Goal: Task Accomplishment & Management: Manage account settings

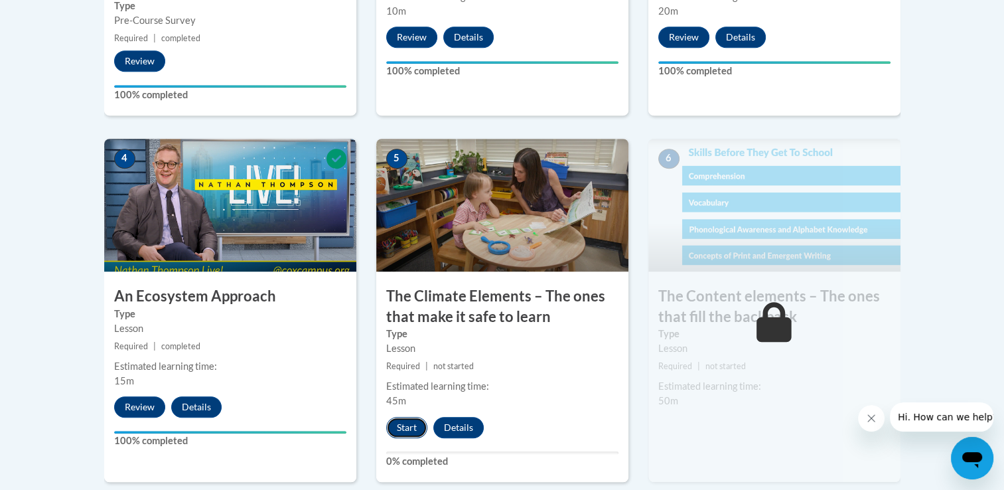
click at [409, 425] on button "Start" at bounding box center [406, 427] width 41 height 21
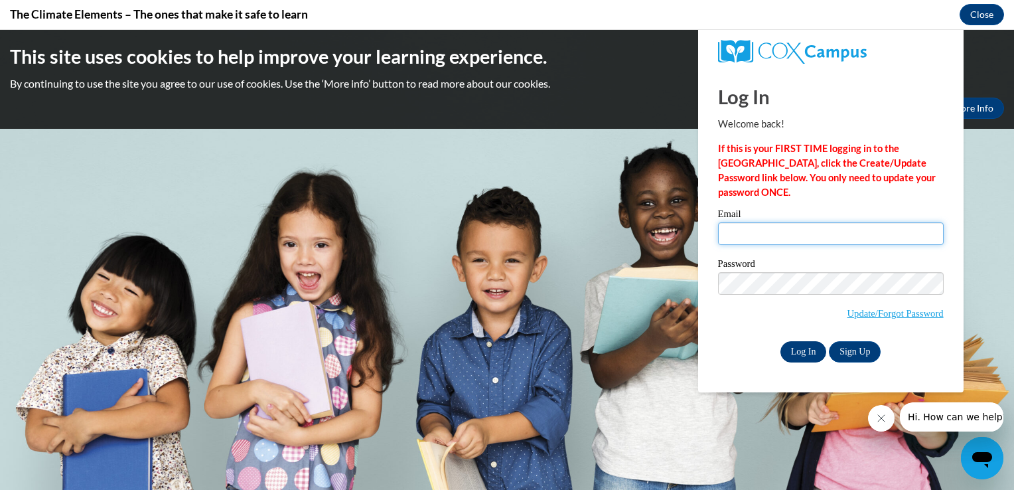
type input "[EMAIL_ADDRESS][DOMAIN_NAME]"
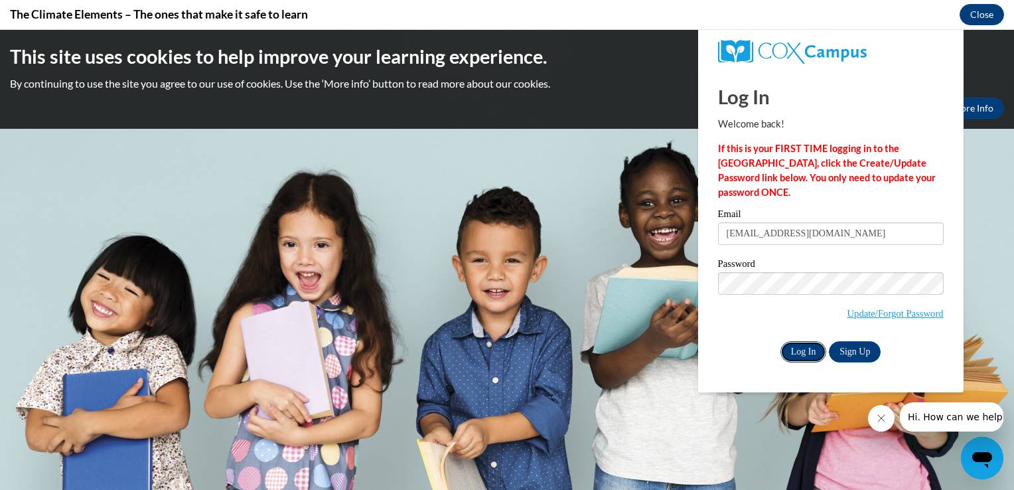
click at [785, 344] on input "Log In" at bounding box center [803, 351] width 46 height 21
